Goal: Ask a question

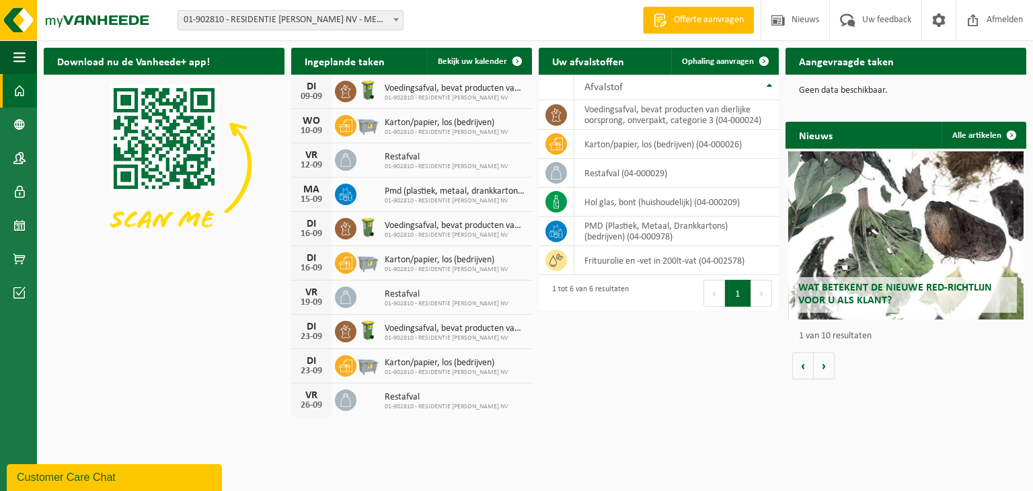
click at [143, 475] on div "Customer Care Chat" at bounding box center [114, 477] width 195 height 16
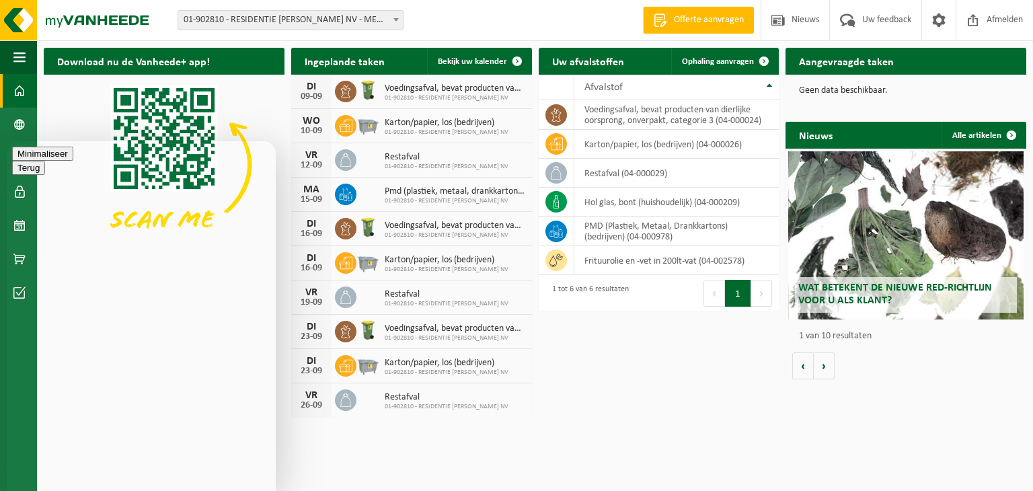
paste textarea "De tent voor het themafeest wordt volgende week [DATE] opgezet en blijft staat …"
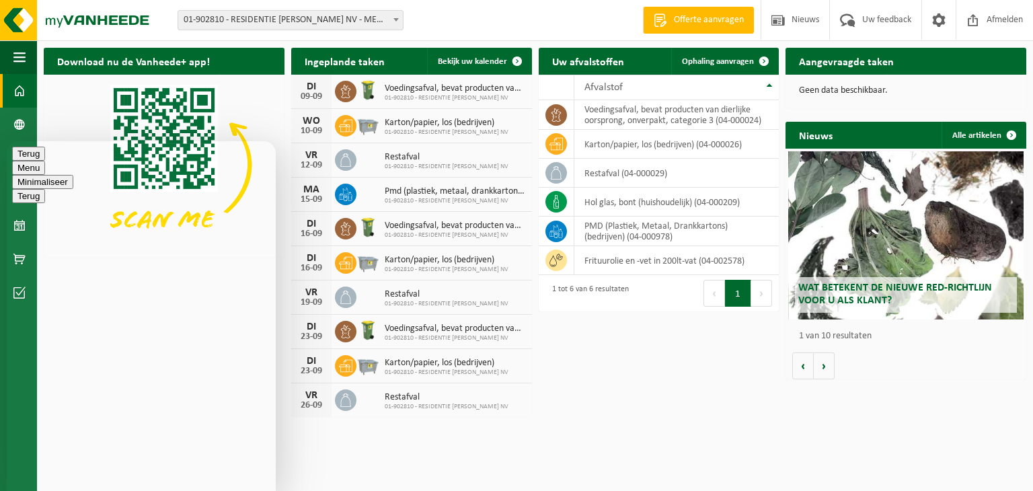
drag, startPoint x: 135, startPoint y: 435, endPoint x: 17, endPoint y: 437, distance: 118.4
drag, startPoint x: 167, startPoint y: 435, endPoint x: 121, endPoint y: 438, distance: 45.9
drag, startPoint x: 207, startPoint y: 433, endPoint x: 121, endPoint y: 435, distance: 86.1
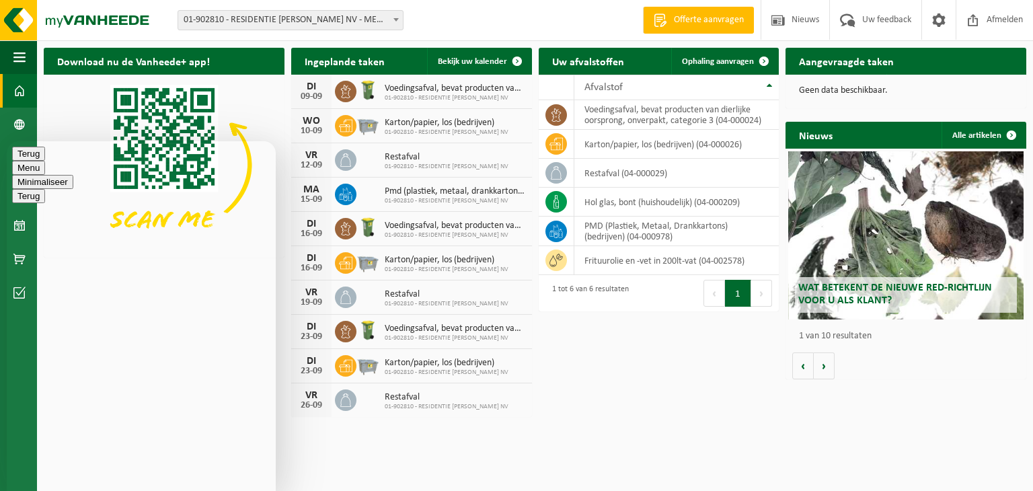
drag, startPoint x: 183, startPoint y: 476, endPoint x: 18, endPoint y: 476, distance: 164.8
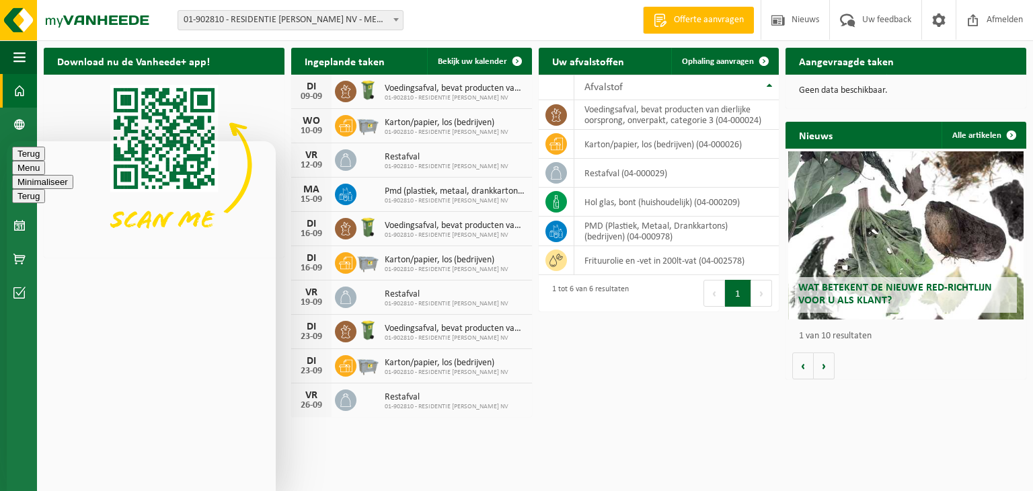
type textarea "De tent voor het themafeest wordt volgende week [DATE] opgezet en blijft staat …"
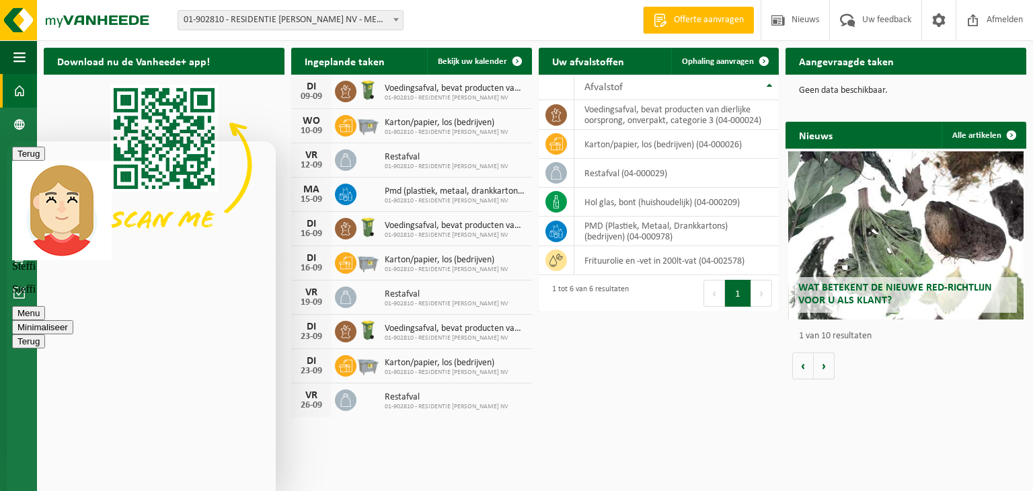
scroll to position [87, 0]
type textarea "we weten dit ook nog maar zo pas daarom ik dit direct laat weten"
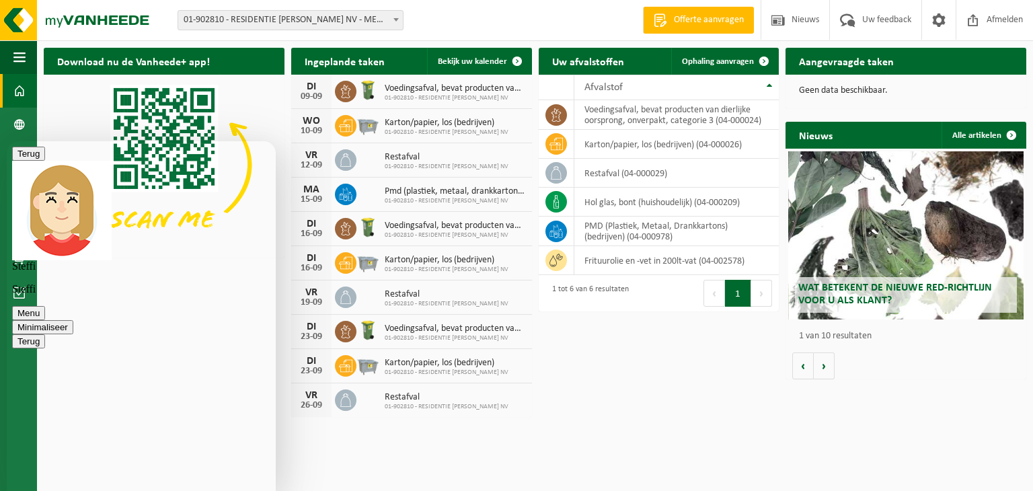
type textarea "n"
type textarea "voor 16 wel erna niet want er staat een hele grote tent dan op de parking"
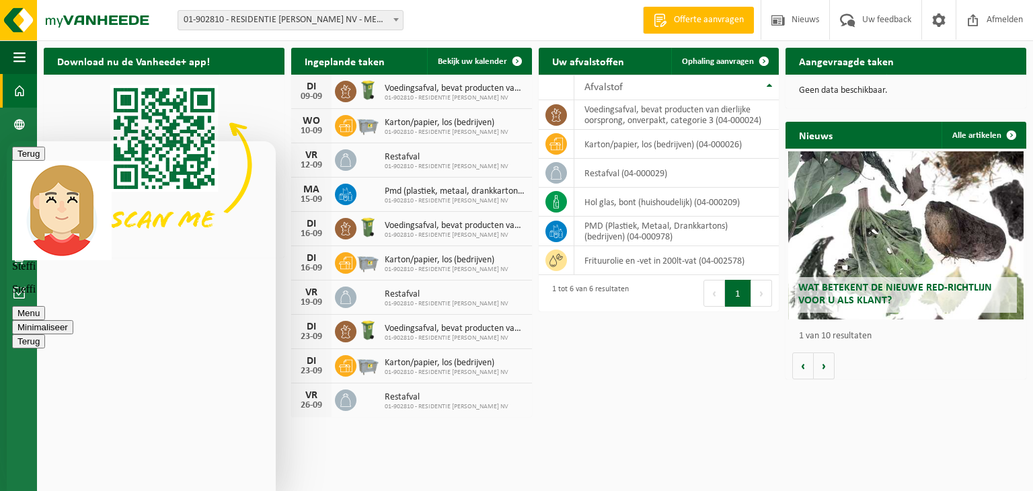
type textarea "en jullie kunnen dan niet door met een vrachtwagen"
type textarea "na 22 kan er terug opgehaald worden"
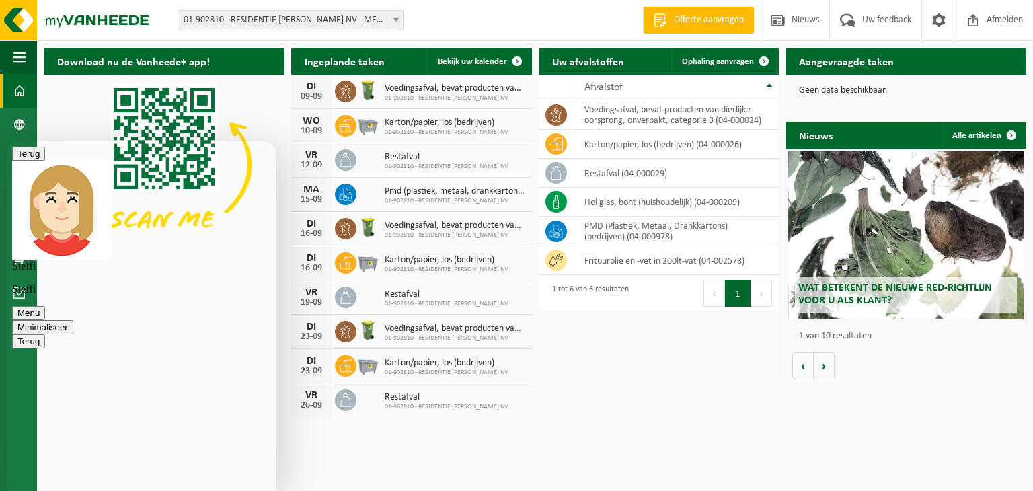
scroll to position [570, 0]
type textarea "klopt dat is een grote container"
type textarea "die los staat"
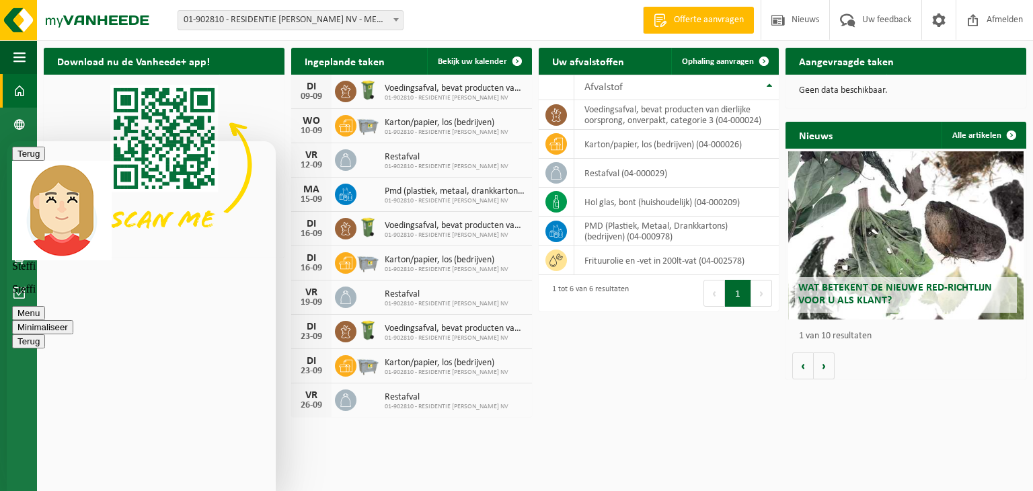
type textarea "graag dus alles op 15 zetten en niet op 16 aub"
type textarea "voor de ledigingen"
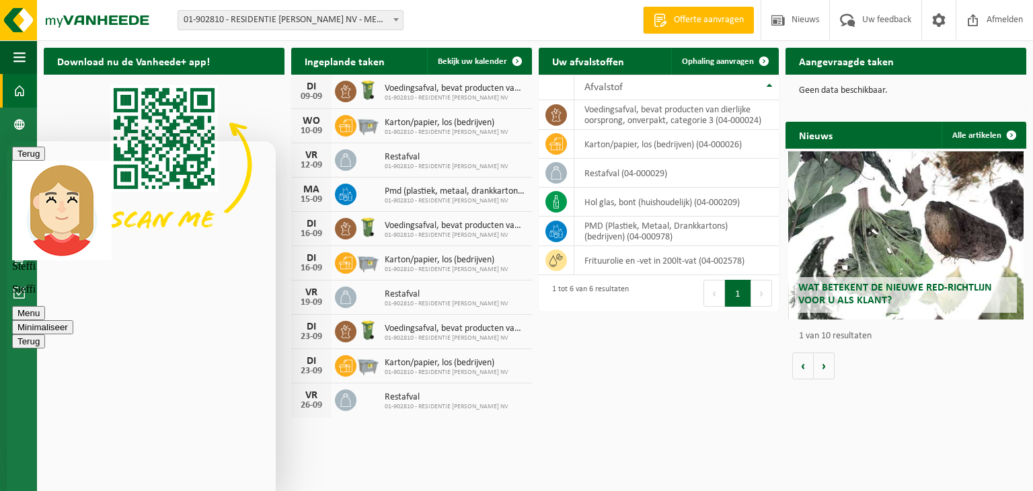
type textarea "aub"
type textarea "doe maar voor de zekerheid aub"
type textarea "alavst bedankt"
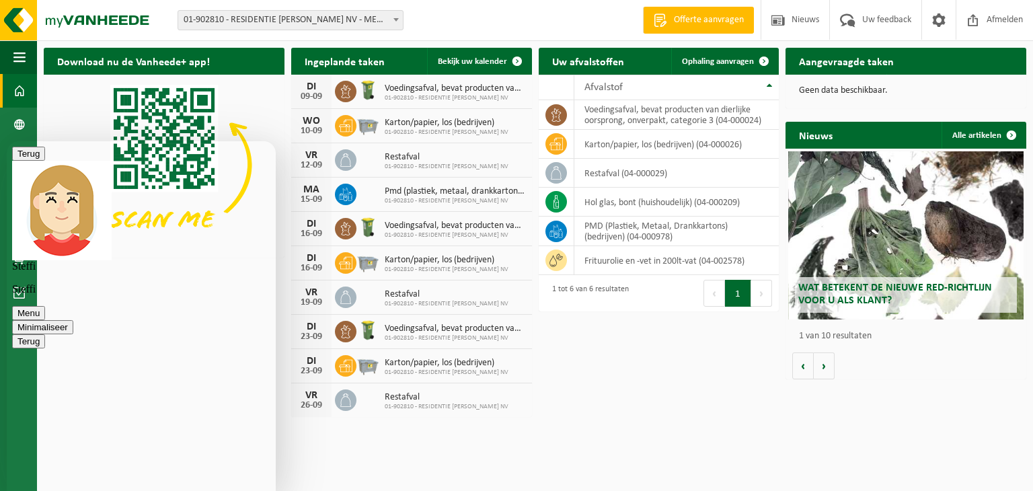
scroll to position [1127, 0]
type textarea "ja"
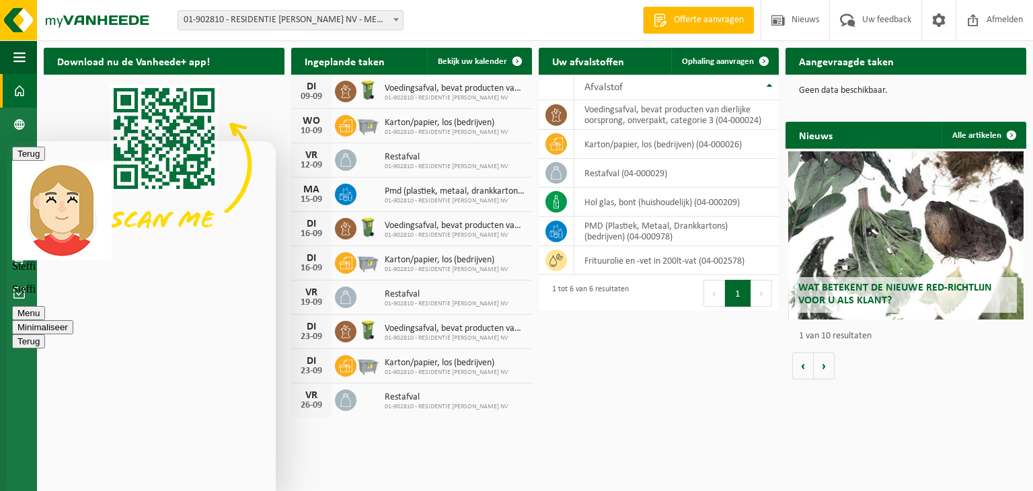
type textarea "dank u"
